Goal: Transaction & Acquisition: Obtain resource

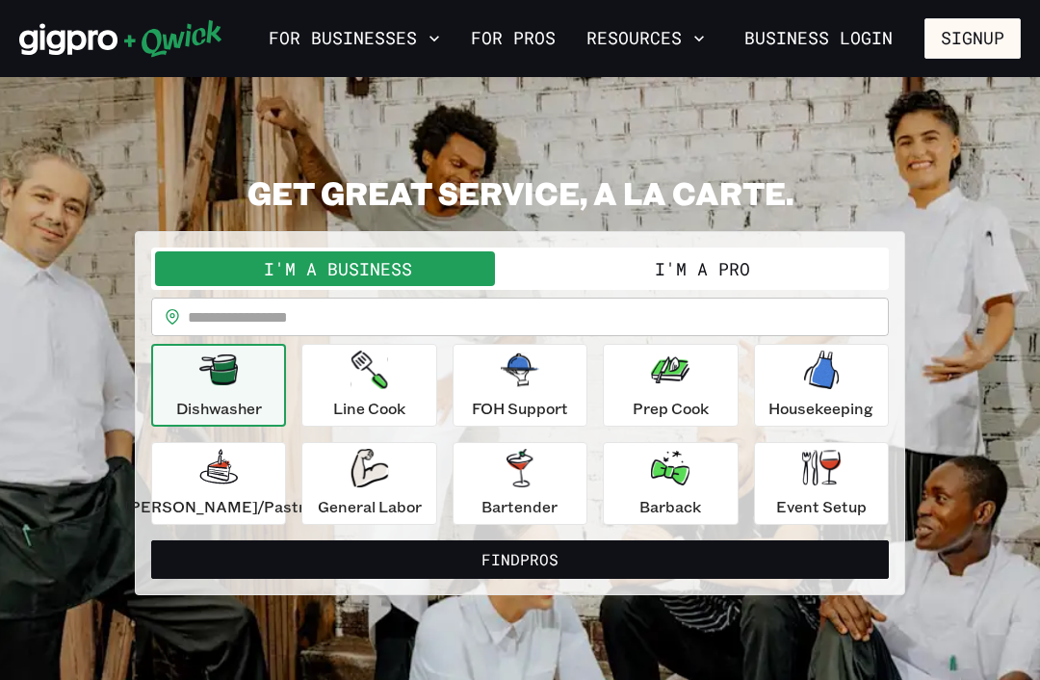
click at [740, 252] on button "I'm a Pro" at bounding box center [702, 268] width 365 height 35
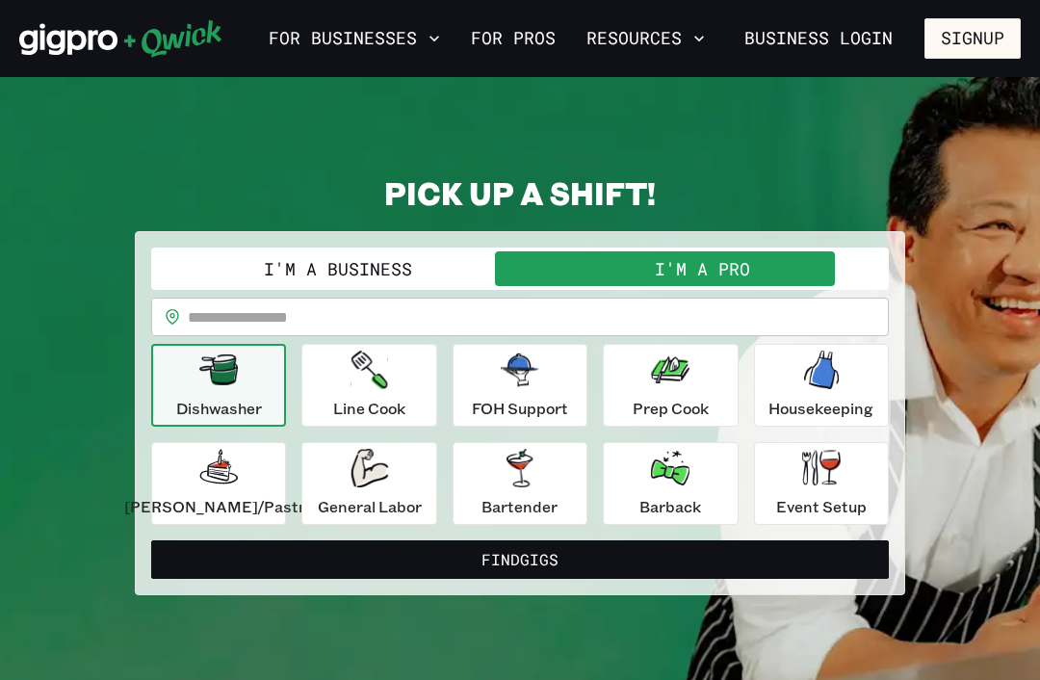
click at [730, 559] on button "Find Gigs" at bounding box center [519, 559] width 737 height 39
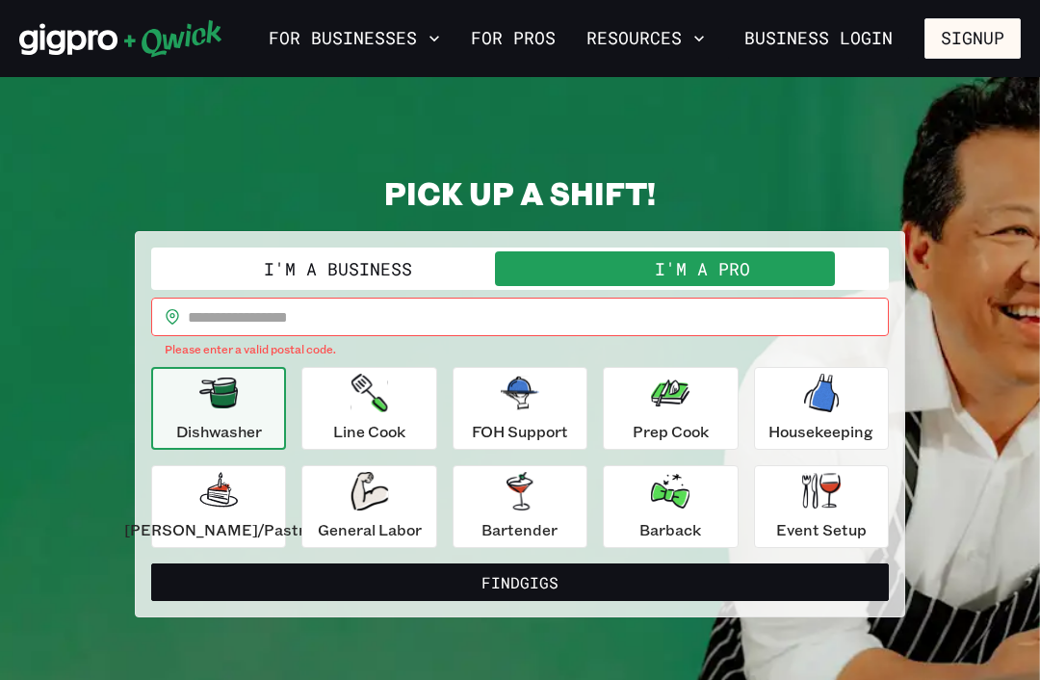
click at [748, 309] on input "text" at bounding box center [538, 316] width 701 height 39
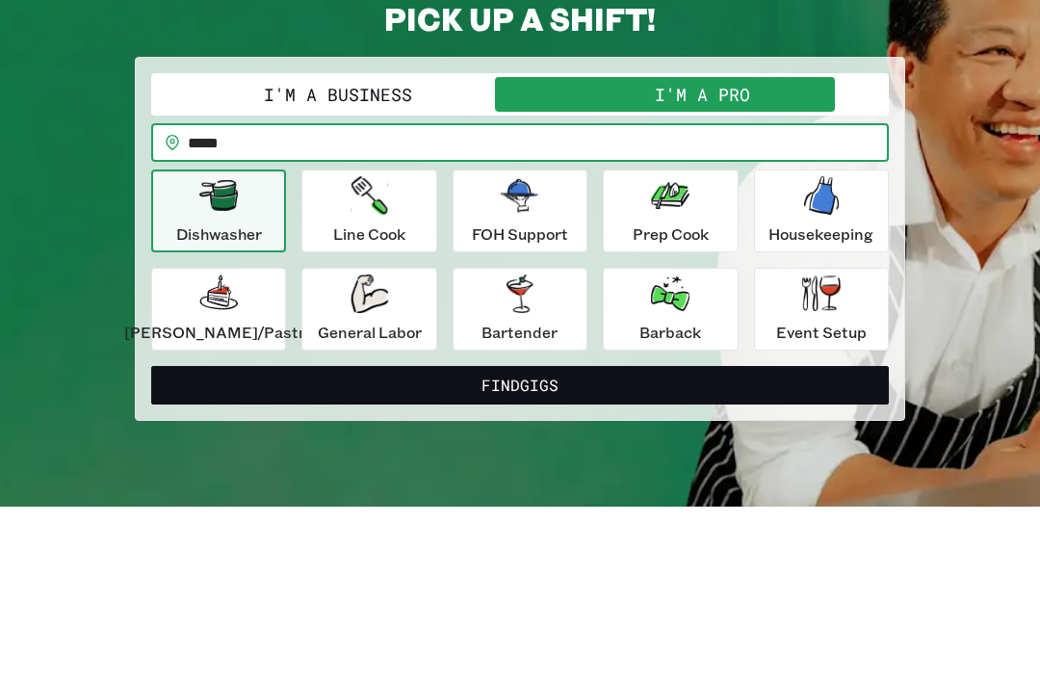
type input "*****"
click at [941, 173] on div "**********" at bounding box center [519, 384] width 1001 height 422
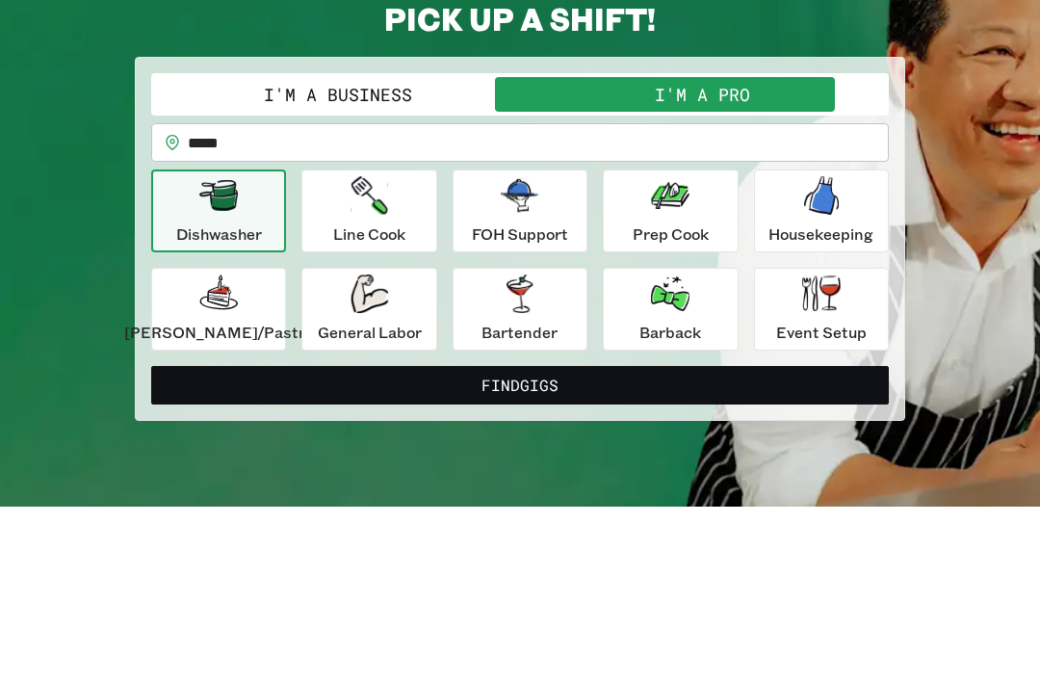
scroll to position [174, 0]
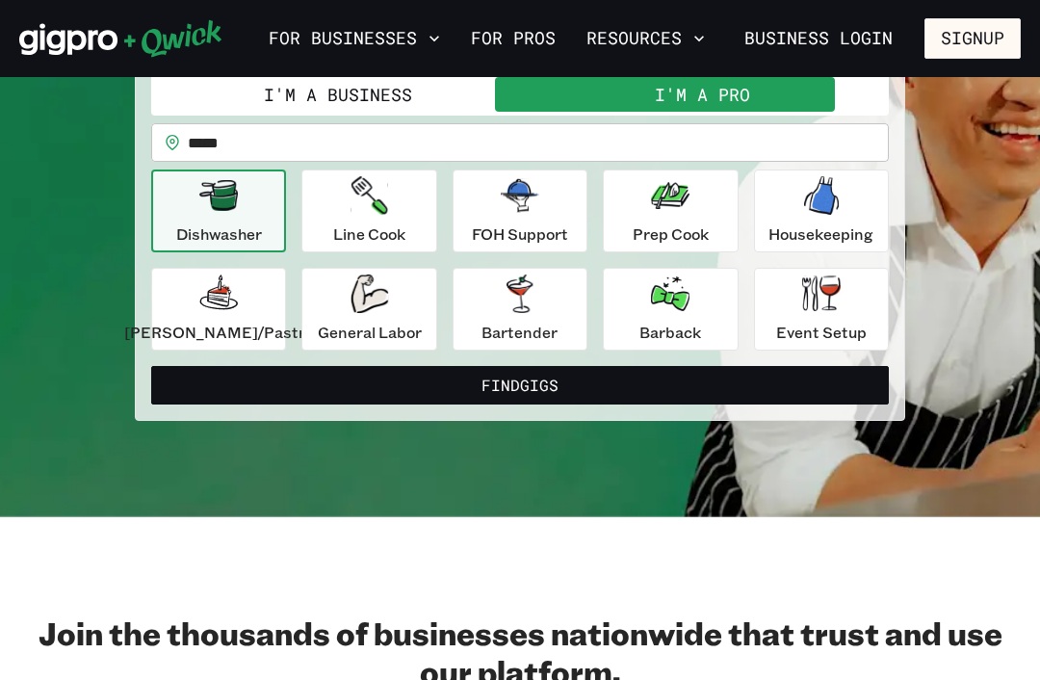
click at [769, 386] on button "Find Gigs" at bounding box center [519, 385] width 737 height 39
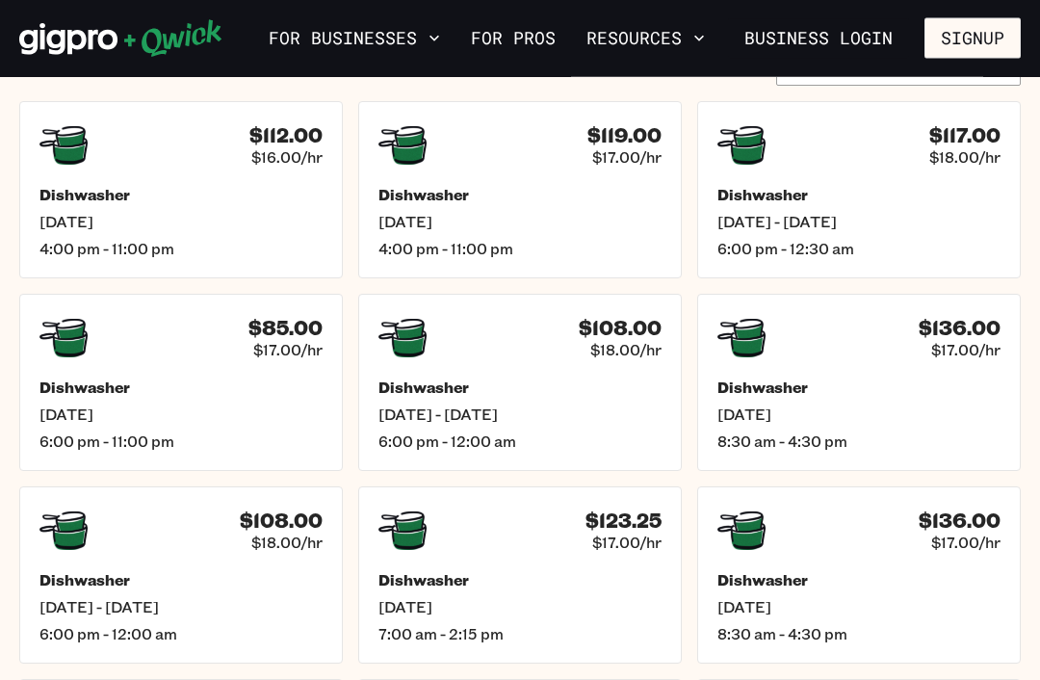
scroll to position [443, 0]
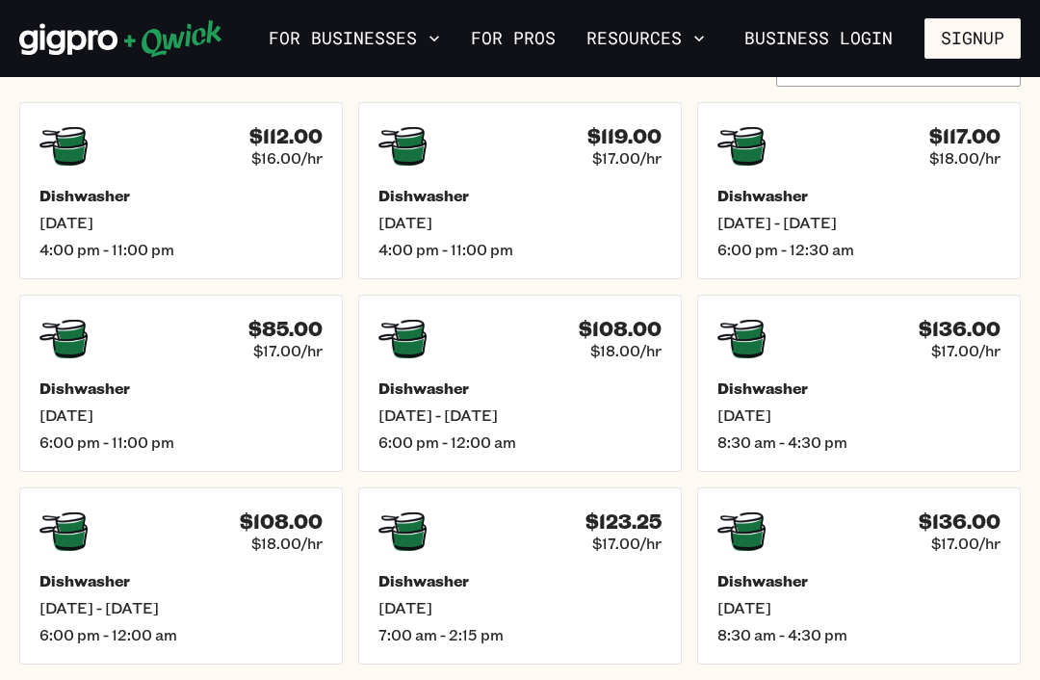
click at [958, 413] on span "[DATE]" at bounding box center [858, 414] width 283 height 19
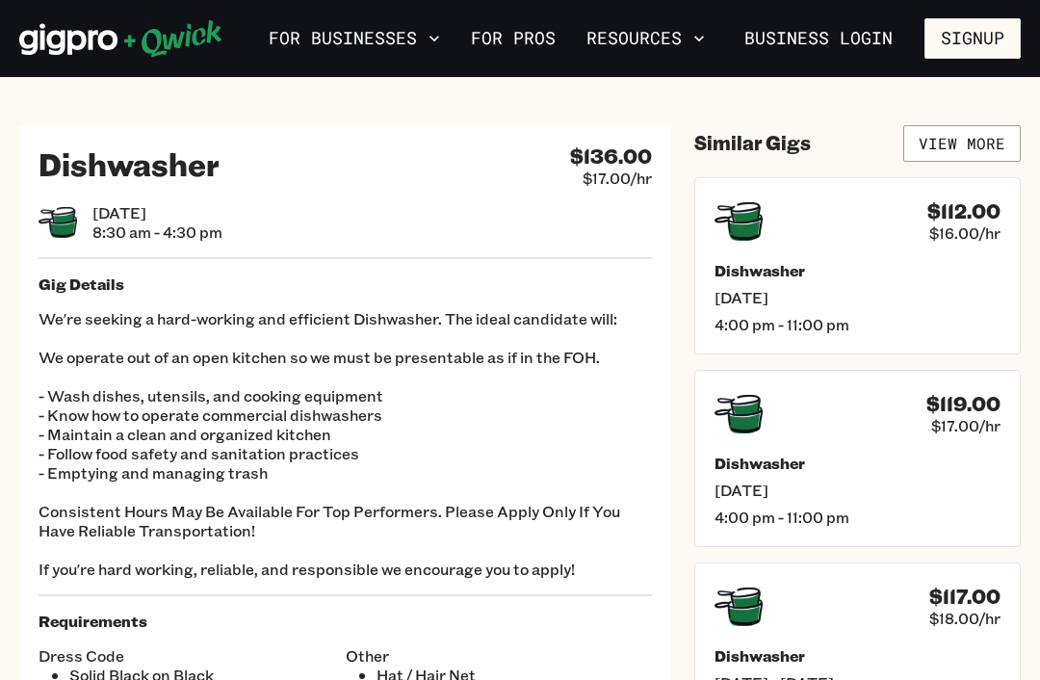
click at [981, 39] on button "Signup" at bounding box center [972, 38] width 96 height 40
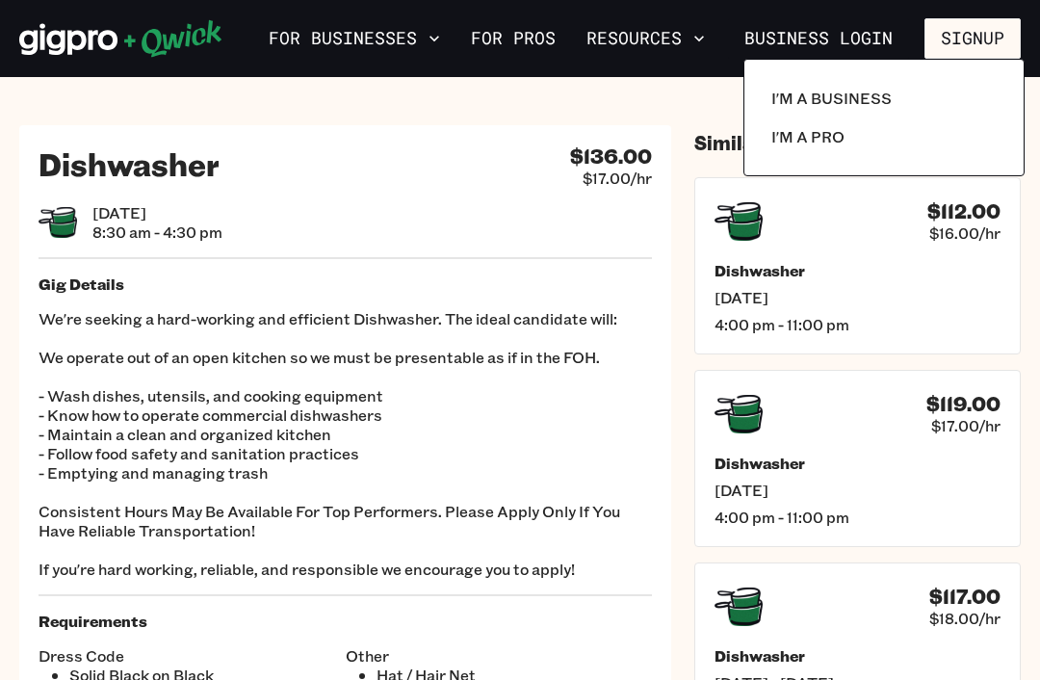
click at [810, 141] on p "I'm a Pro" at bounding box center [807, 136] width 73 height 23
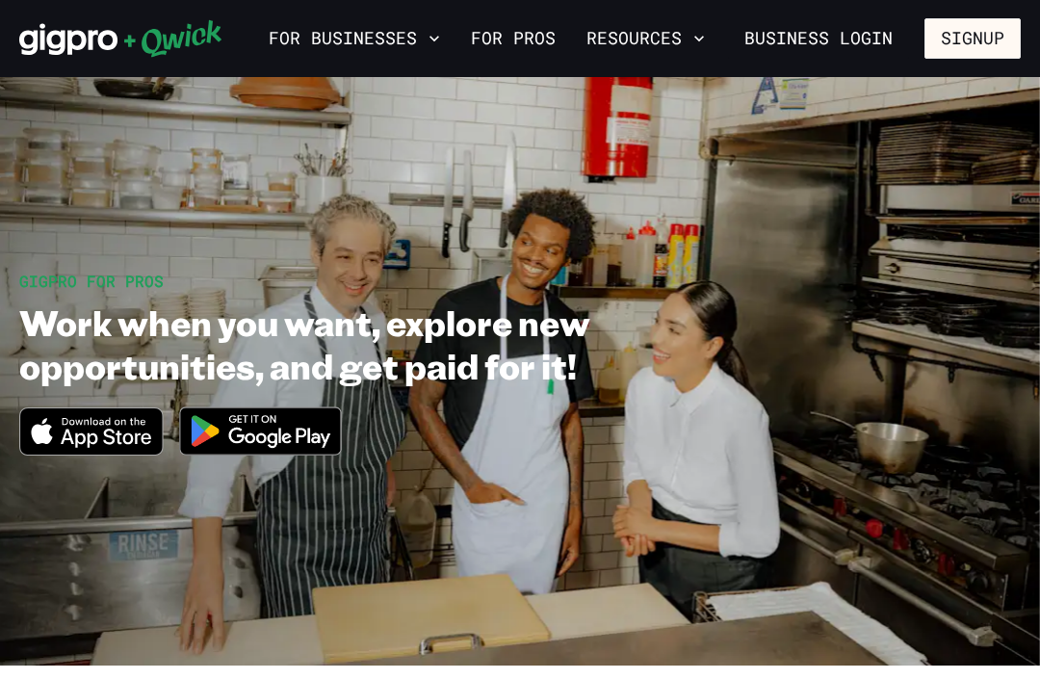
click at [93, 426] on icon "Download on the App Store" at bounding box center [91, 431] width 142 height 46
click at [525, 42] on link "For Pros" at bounding box center [513, 38] width 100 height 33
click at [512, 37] on link "For Pros" at bounding box center [513, 38] width 100 height 33
click at [510, 35] on link "For Pros" at bounding box center [513, 38] width 100 height 33
click at [517, 36] on link "For Pros" at bounding box center [513, 38] width 100 height 33
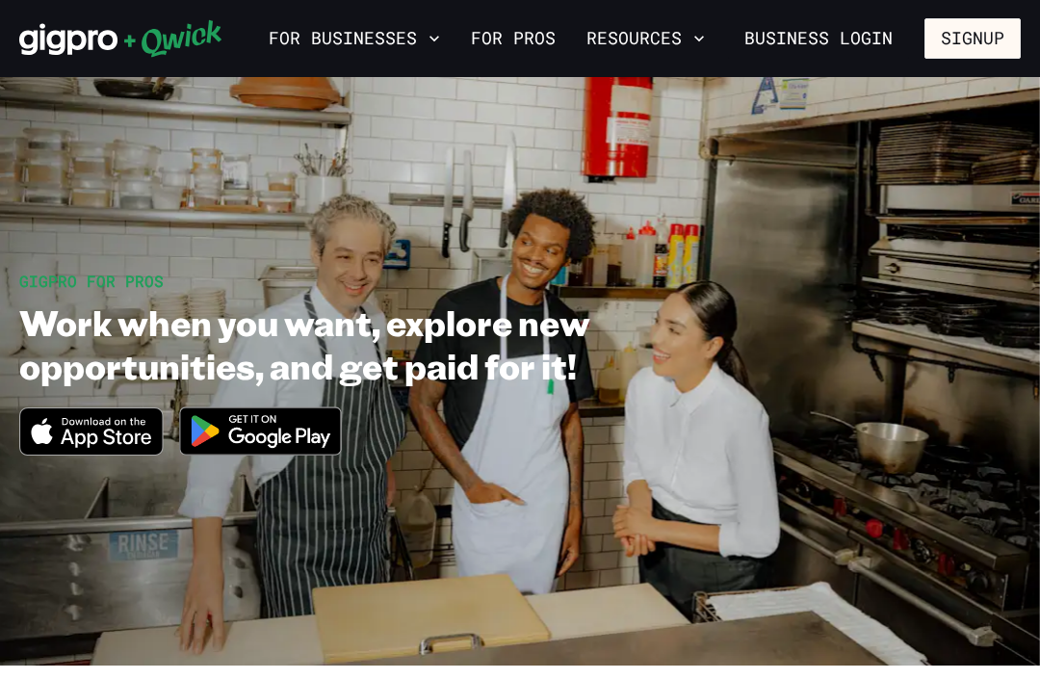
click at [965, 39] on button "Signup" at bounding box center [972, 38] width 96 height 40
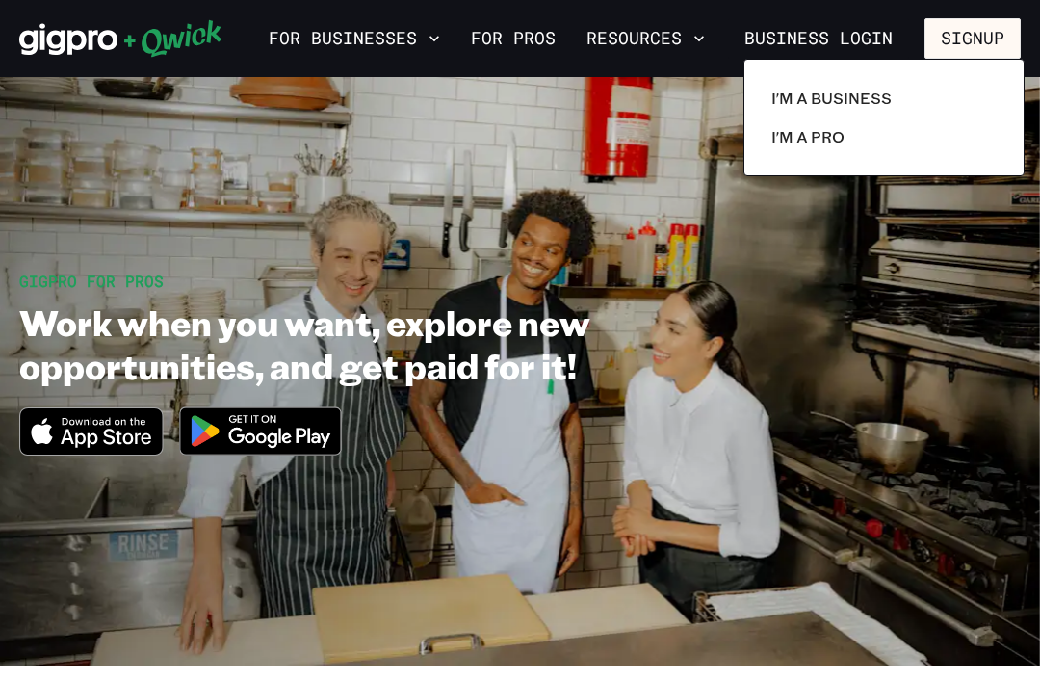
click at [826, 137] on p "I'm a Pro" at bounding box center [807, 136] width 73 height 23
click at [397, 39] on div at bounding box center [520, 340] width 1040 height 680
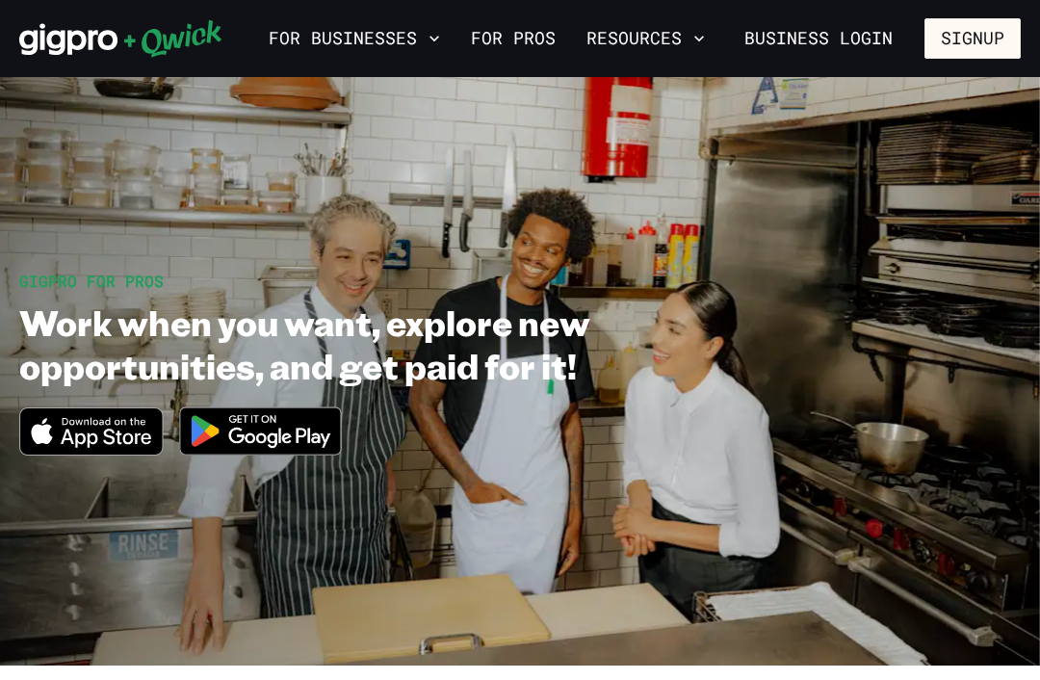
click at [366, 41] on button "For Businesses" at bounding box center [354, 38] width 187 height 33
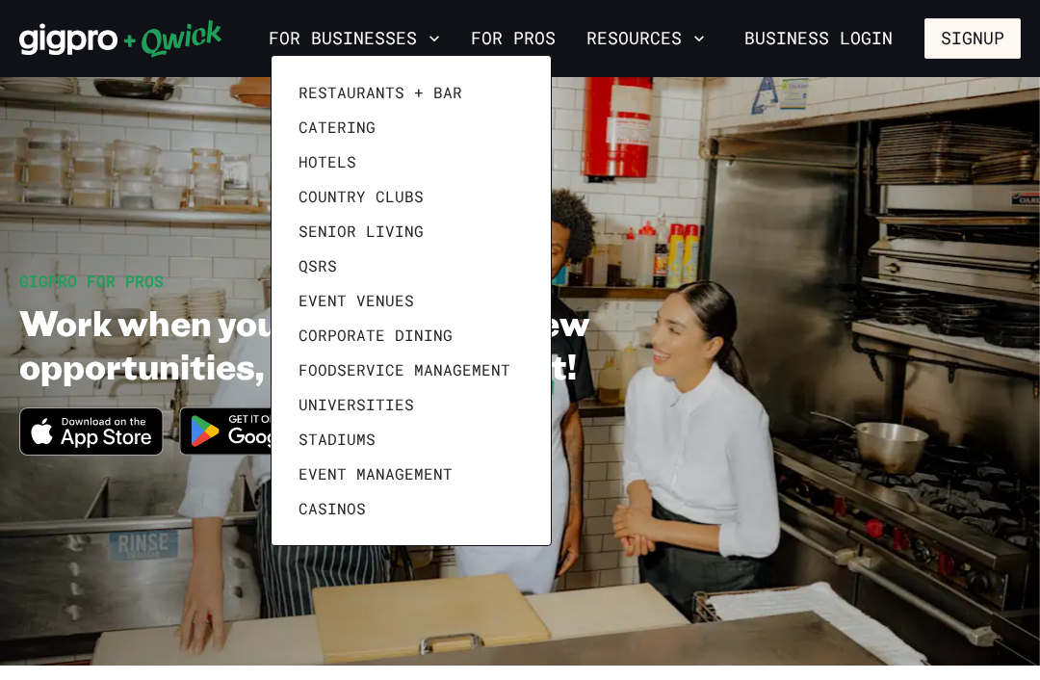
click at [507, 33] on div at bounding box center [520, 340] width 1040 height 680
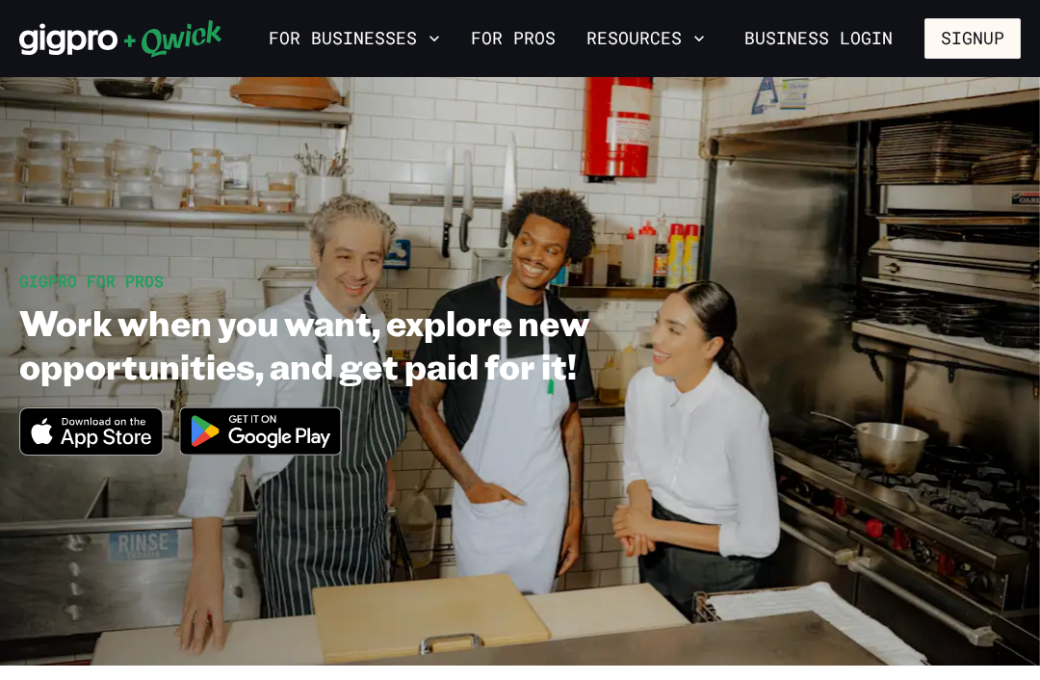
click at [512, 48] on link "For Pros" at bounding box center [513, 38] width 100 height 33
click at [632, 40] on button "Resources" at bounding box center [646, 38] width 134 height 33
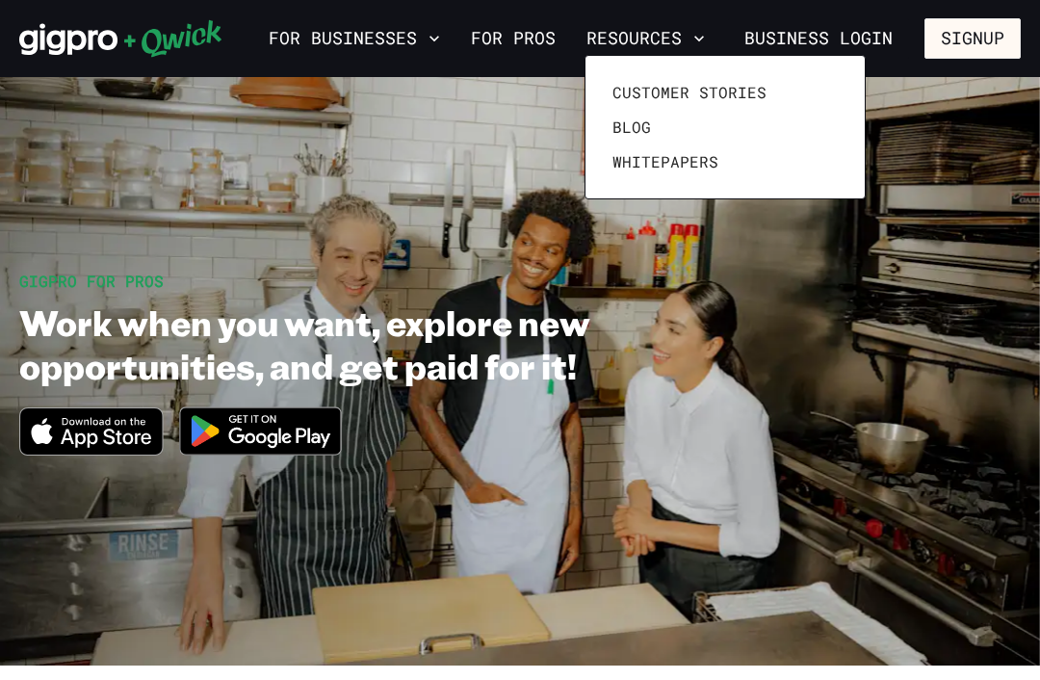
click at [825, 38] on div at bounding box center [520, 340] width 1040 height 680
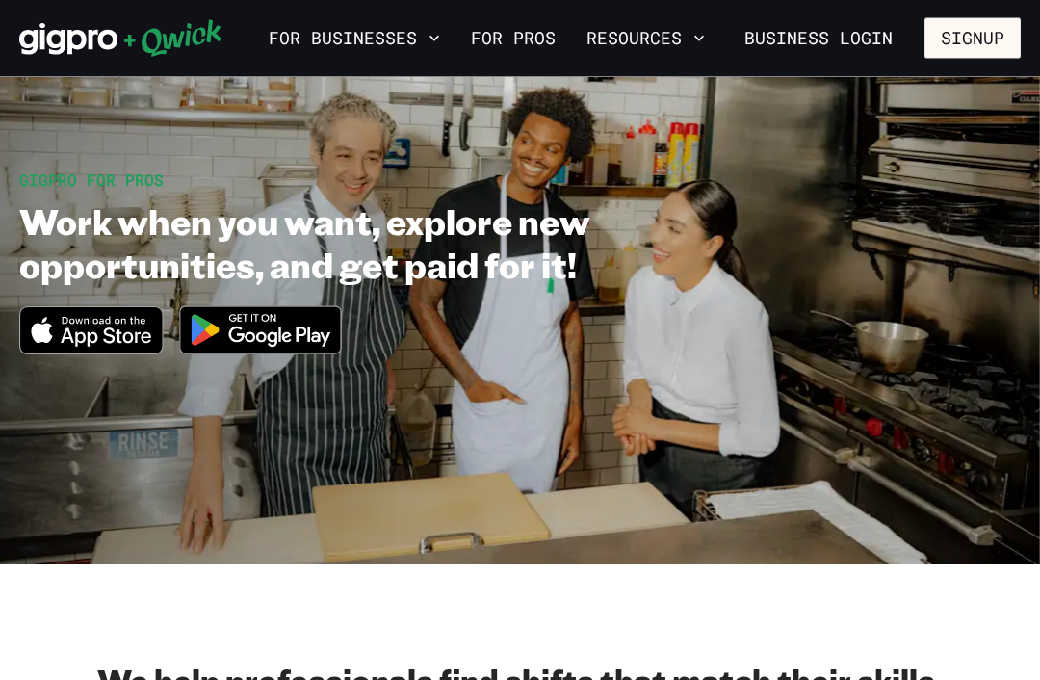
scroll to position [101, 0]
click at [94, 186] on span "GIGPRO FOR PROS" at bounding box center [91, 179] width 144 height 20
click at [69, 176] on span "GIGPRO FOR PROS" at bounding box center [91, 179] width 144 height 20
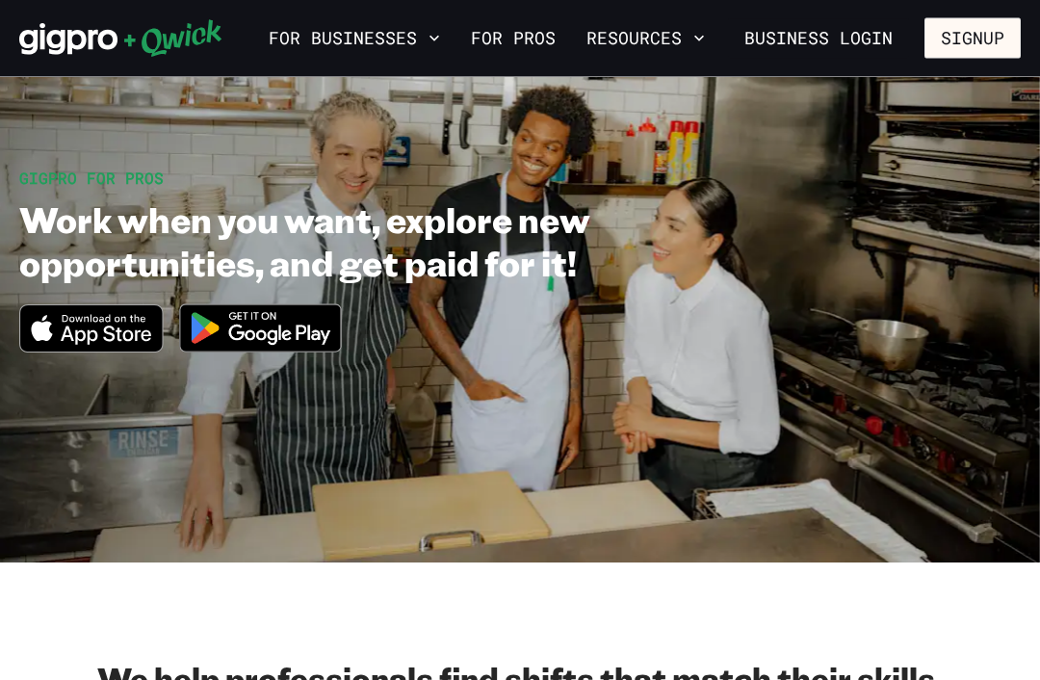
scroll to position [103, 0]
click at [88, 318] on icon "Download on the App Store" at bounding box center [104, 318] width 83 height 8
click at [69, 170] on span "GIGPRO FOR PROS" at bounding box center [91, 178] width 144 height 20
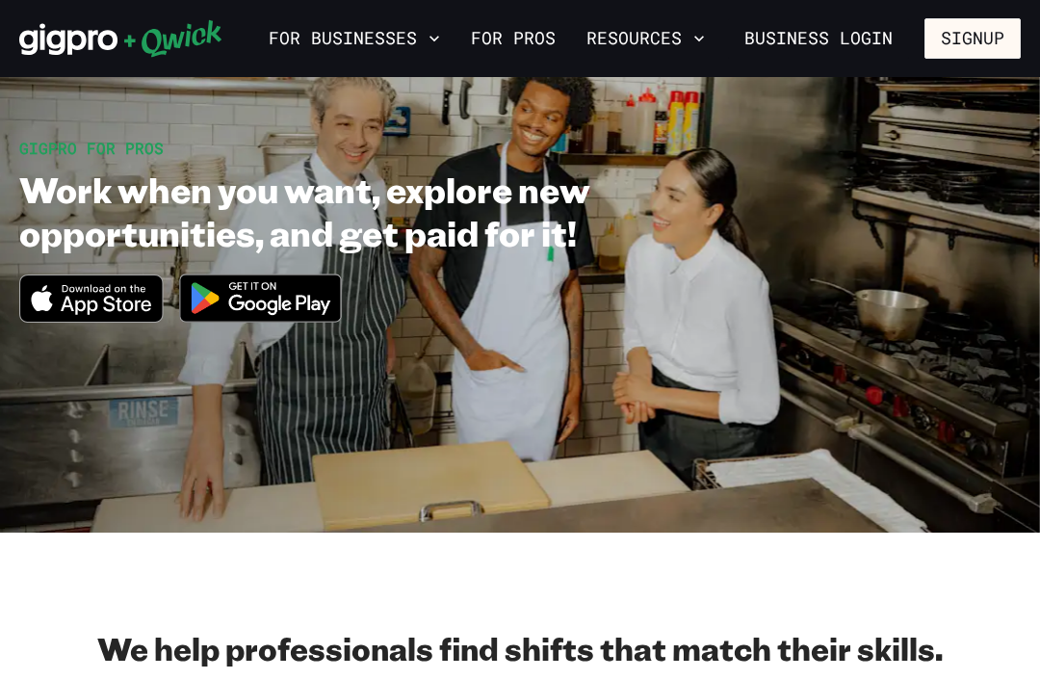
click at [275, 300] on img at bounding box center [261, 298] width 187 height 72
